Goal: Transaction & Acquisition: Purchase product/service

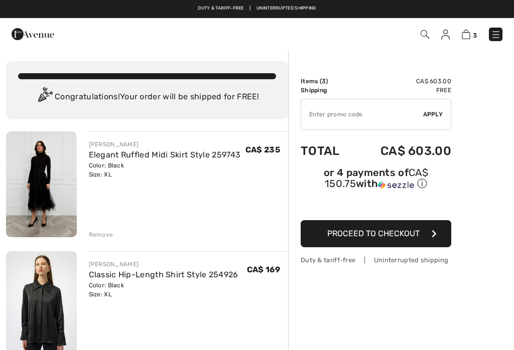
click at [493, 38] on img at bounding box center [496, 35] width 10 height 10
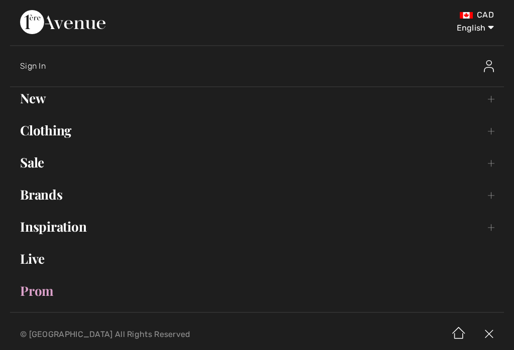
click at [68, 200] on link "Brands Open submenu" at bounding box center [257, 195] width 494 height 22
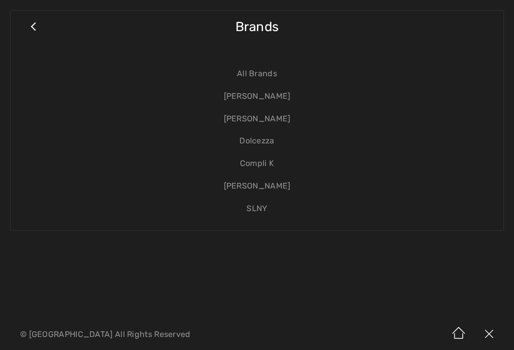
click at [283, 97] on link "[PERSON_NAME]" at bounding box center [257, 96] width 472 height 23
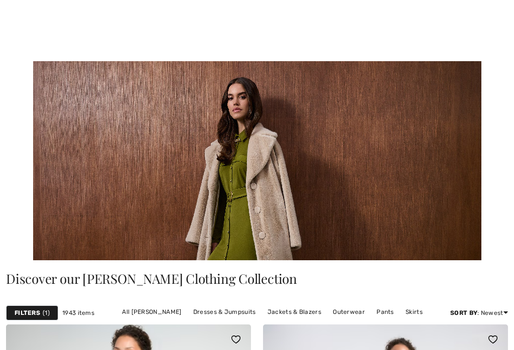
checkbox input "true"
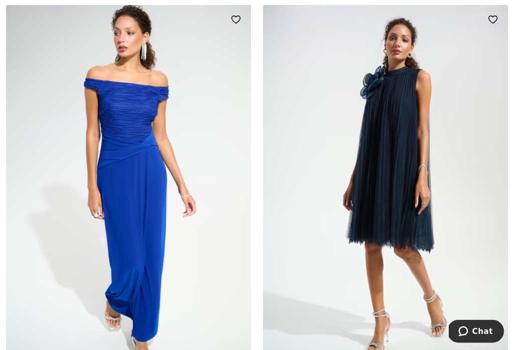
scroll to position [320, 0]
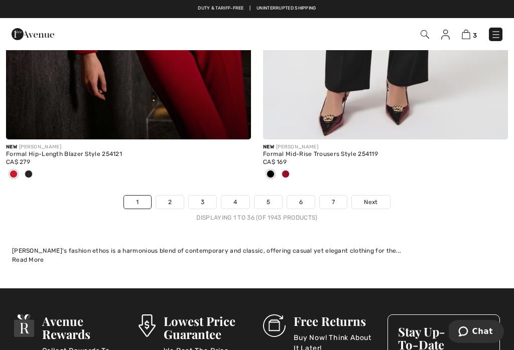
scroll to position [7708, 0]
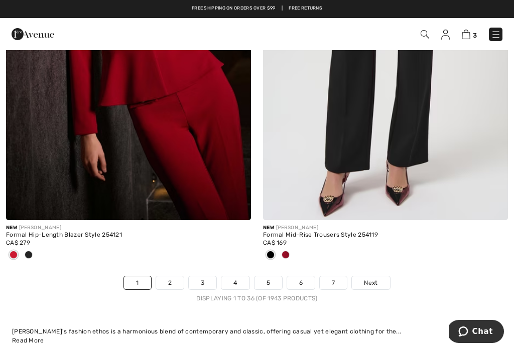
click at [150, 276] on link "1" at bounding box center [137, 282] width 27 height 13
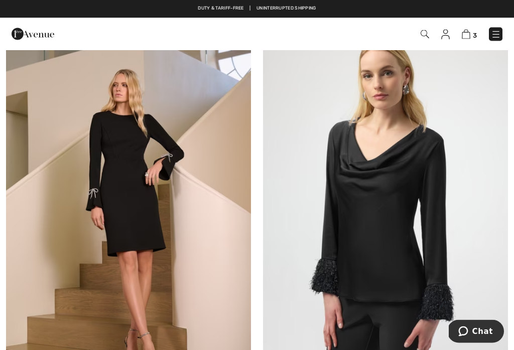
scroll to position [4925, 0]
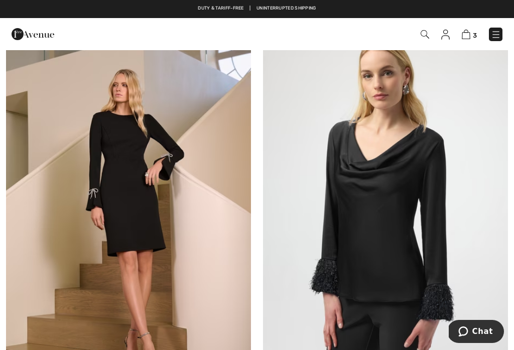
click at [492, 37] on img at bounding box center [496, 35] width 10 height 10
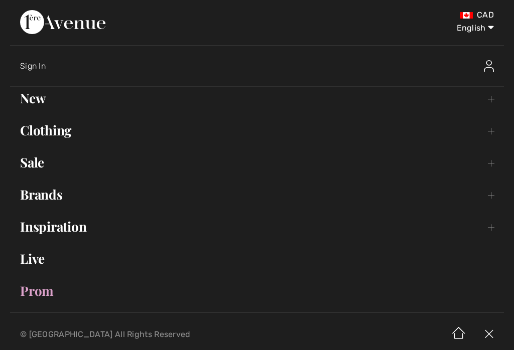
click at [67, 200] on link "Brands Open submenu" at bounding box center [257, 195] width 494 height 22
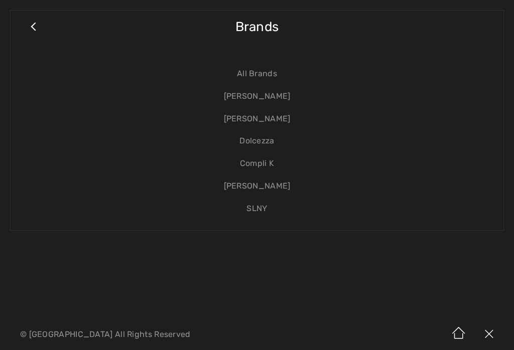
click at [283, 121] on link "[PERSON_NAME]" at bounding box center [257, 119] width 472 height 23
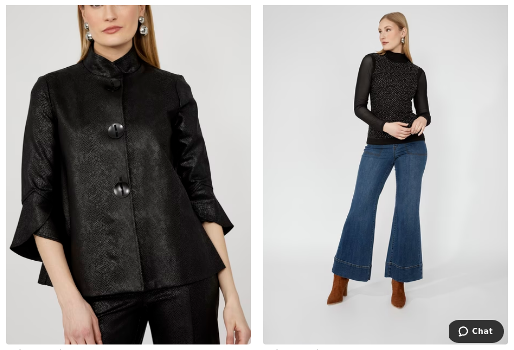
scroll to position [6329, 0]
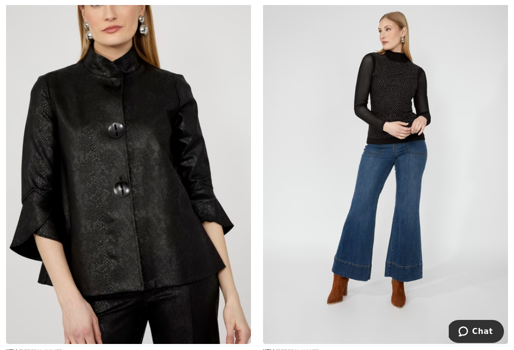
click at [159, 210] on img at bounding box center [128, 160] width 245 height 367
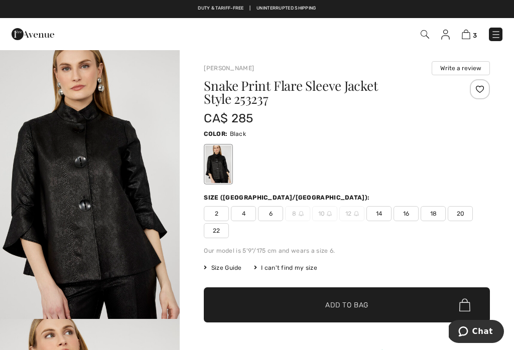
click at [380, 217] on span "14" at bounding box center [378, 213] width 25 height 15
click at [353, 313] on span "✔ Added to Bag Add to Bag" at bounding box center [347, 304] width 286 height 35
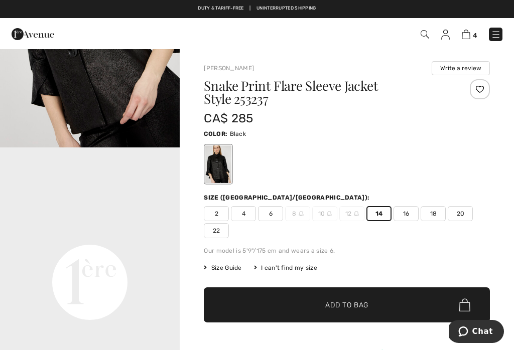
scroll to position [434, 0]
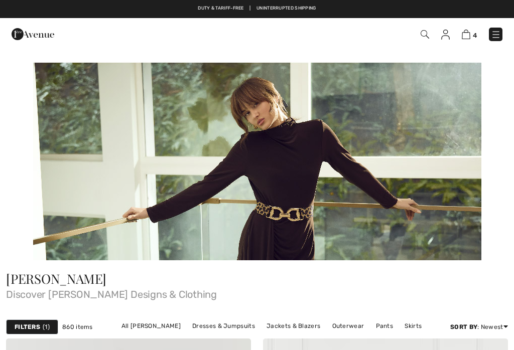
checkbox input "true"
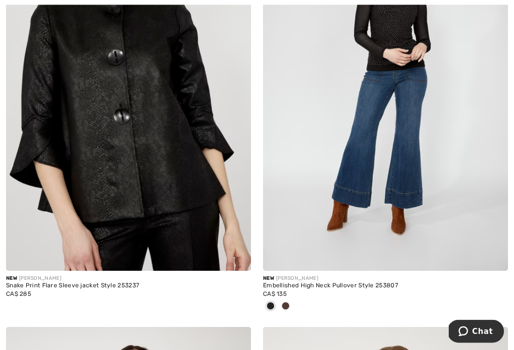
scroll to position [6401, 0]
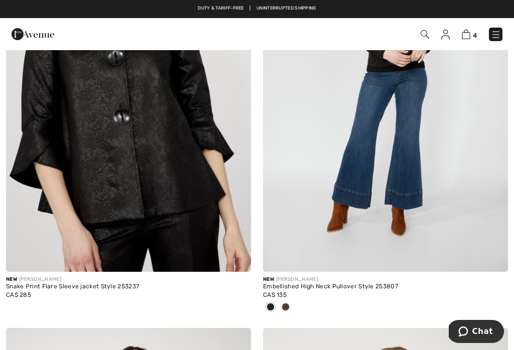
click at [414, 172] on img at bounding box center [385, 88] width 245 height 367
click at [413, 159] on img at bounding box center [385, 88] width 245 height 367
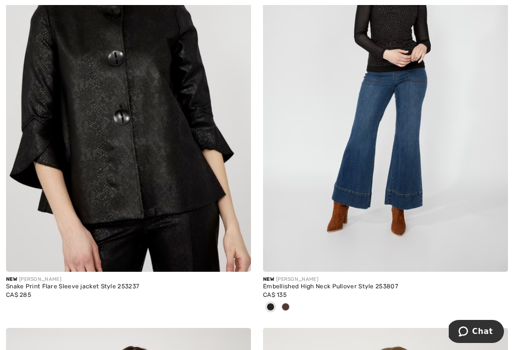
scroll to position [6416, 0]
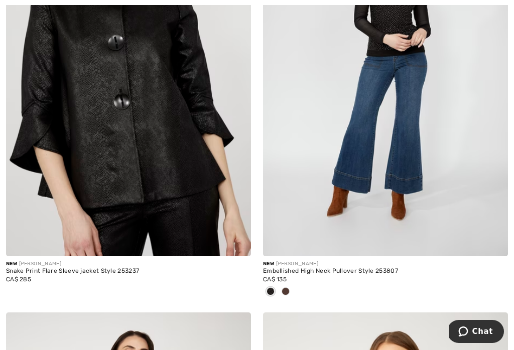
click at [412, 164] on img at bounding box center [385, 72] width 245 height 367
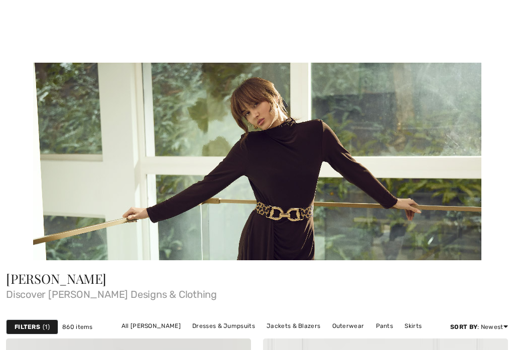
checkbox input "true"
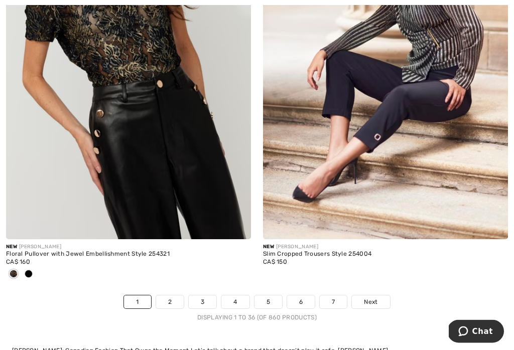
scroll to position [7670, 0]
click at [170, 295] on link "2" at bounding box center [170, 301] width 28 height 13
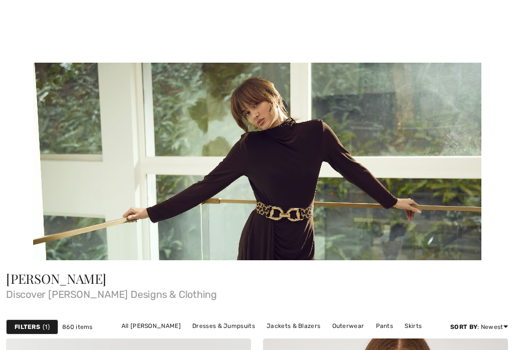
checkbox input "true"
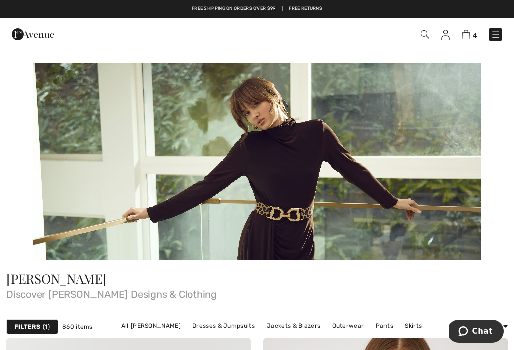
click at [492, 38] on img at bounding box center [496, 35] width 10 height 10
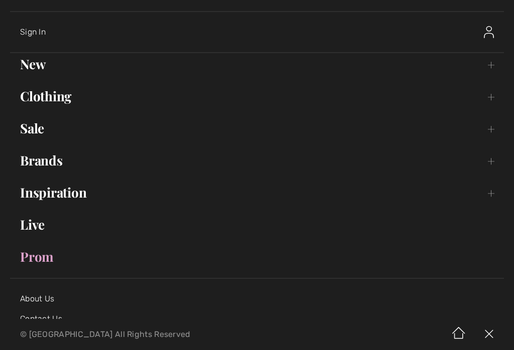
scroll to position [22, 0]
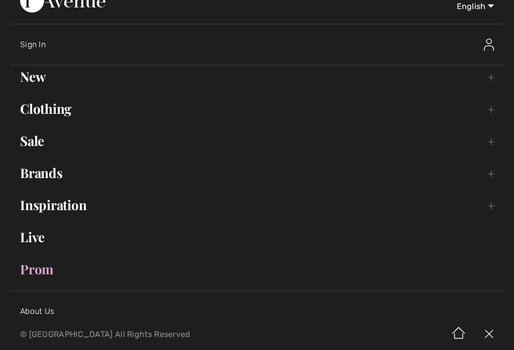
click at [85, 108] on link "Clothing Toggle submenu" at bounding box center [257, 109] width 494 height 22
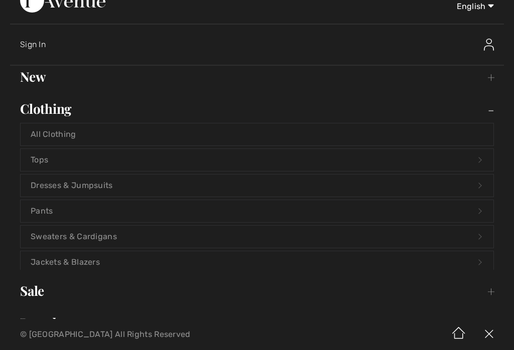
click at [74, 109] on link "Clothing Toggle submenu" at bounding box center [257, 109] width 494 height 22
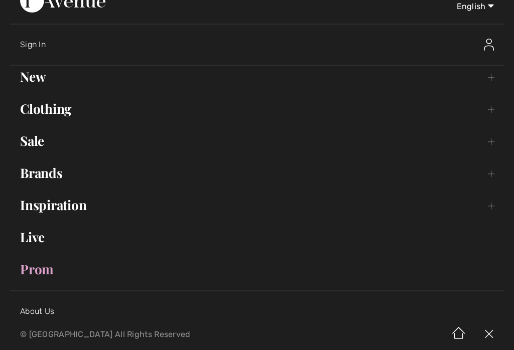
click at [72, 116] on link "Clothing Toggle submenu" at bounding box center [257, 109] width 494 height 22
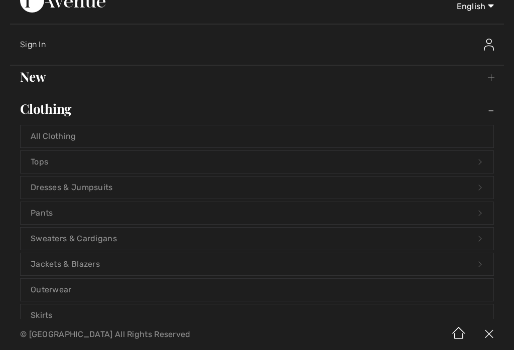
click at [59, 213] on link "Pants Open submenu" at bounding box center [257, 213] width 472 height 22
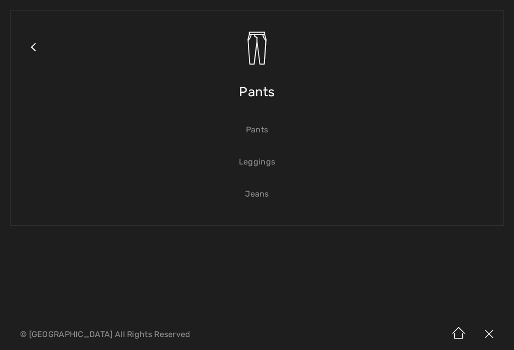
click at [271, 201] on link "Jeans" at bounding box center [257, 194] width 472 height 22
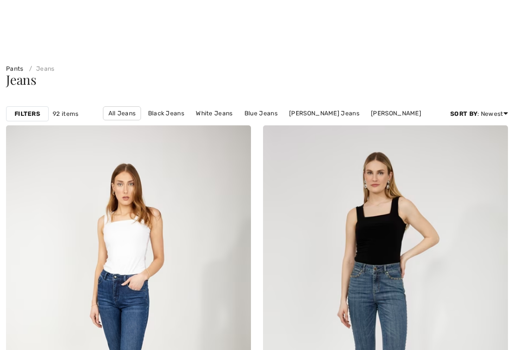
checkbox input "true"
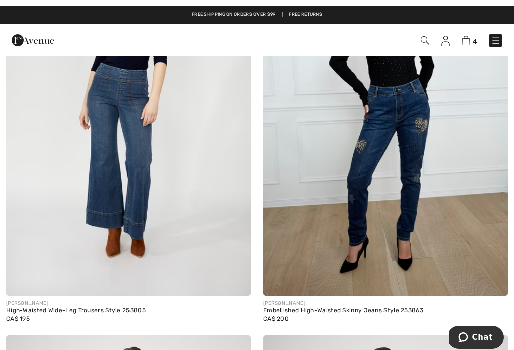
scroll to position [1799, 0]
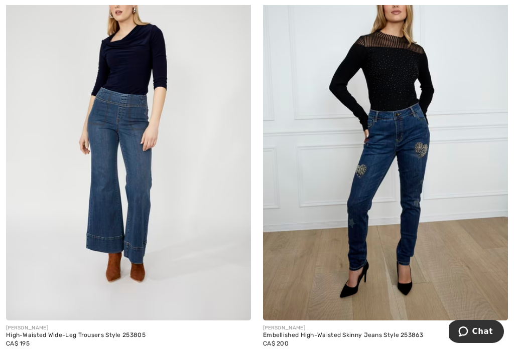
click at [129, 180] on img at bounding box center [128, 136] width 245 height 367
click at [137, 177] on img at bounding box center [128, 136] width 245 height 367
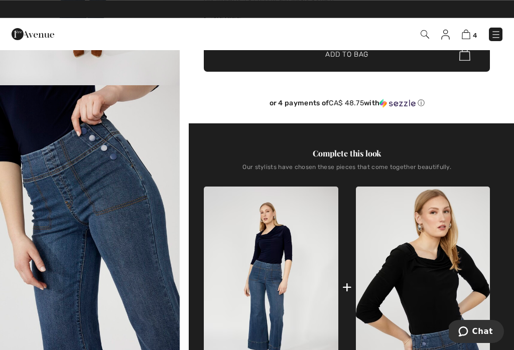
scroll to position [211, 0]
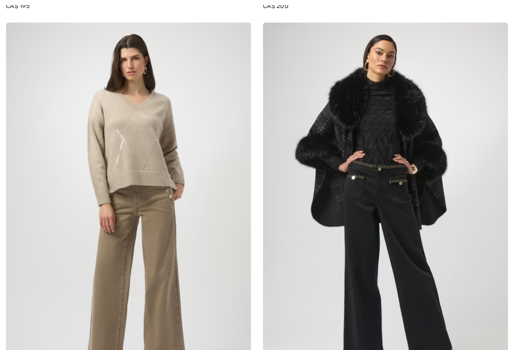
checkbox input "true"
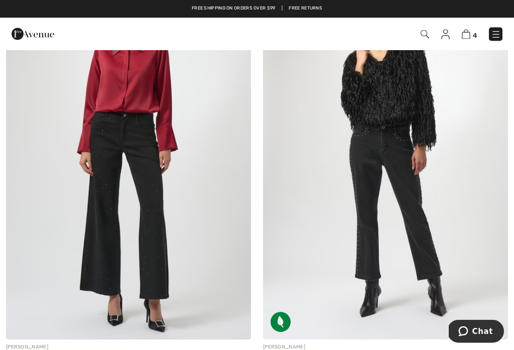
scroll to position [3505, 0]
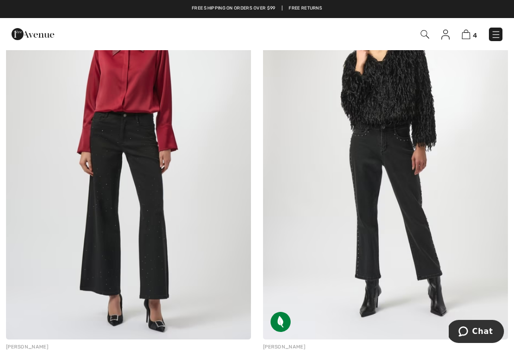
click at [153, 220] on img at bounding box center [128, 155] width 245 height 367
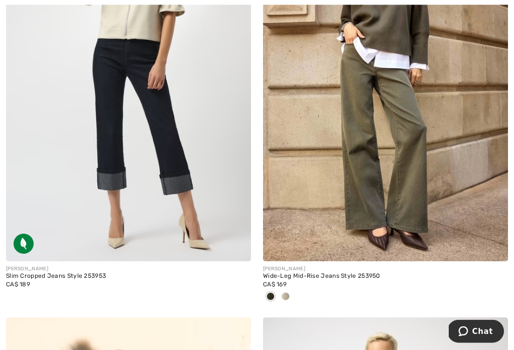
scroll to position [6182, 0]
click at [277, 289] on div at bounding box center [270, 297] width 15 height 17
click at [277, 293] on div at bounding box center [270, 297] width 15 height 17
click at [280, 289] on div at bounding box center [285, 297] width 15 height 17
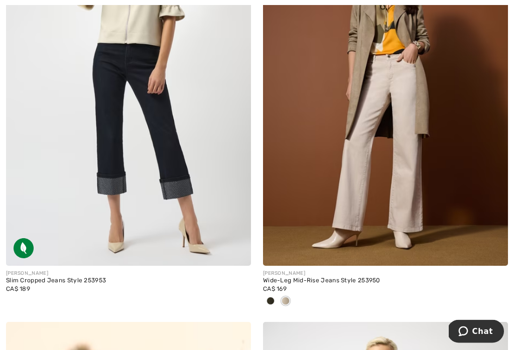
scroll to position [6179, 0]
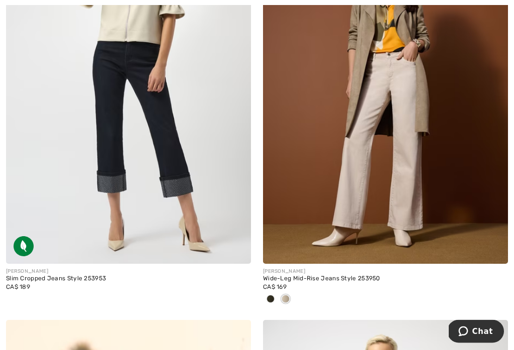
click at [292, 295] on div at bounding box center [285, 300] width 15 height 17
click at [267, 295] on span at bounding box center [270, 299] width 8 height 8
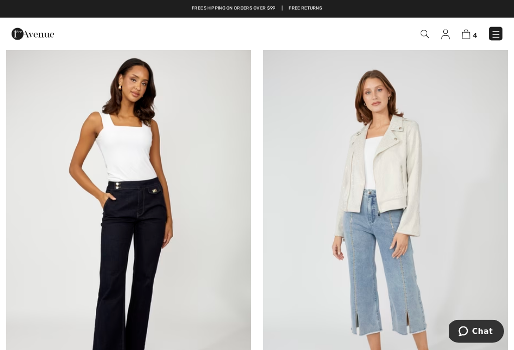
scroll to position [7237, 0]
